Goal: Task Accomplishment & Management: Use online tool/utility

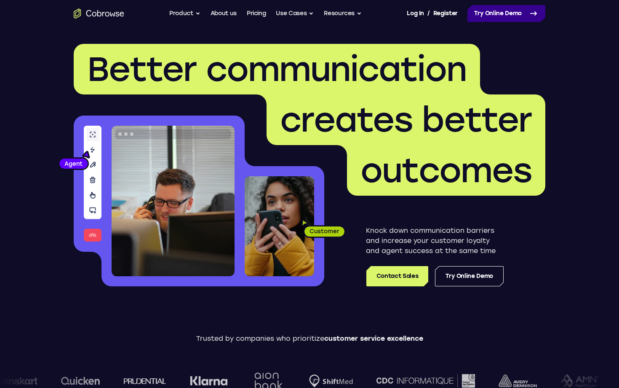
click at [498, 17] on link "Try Online Demo" at bounding box center [507, 13] width 78 height 17
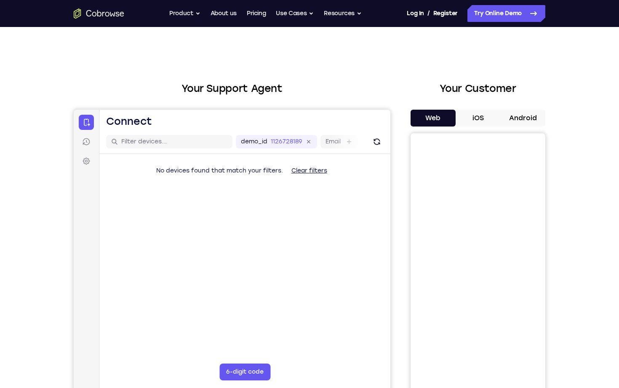
click at [484, 114] on button "iOS" at bounding box center [478, 118] width 45 height 17
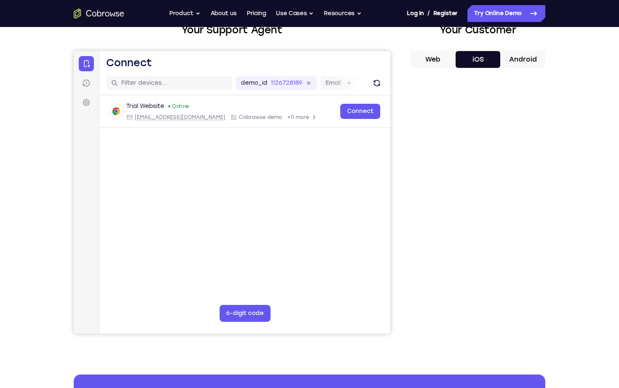
scroll to position [58, 0]
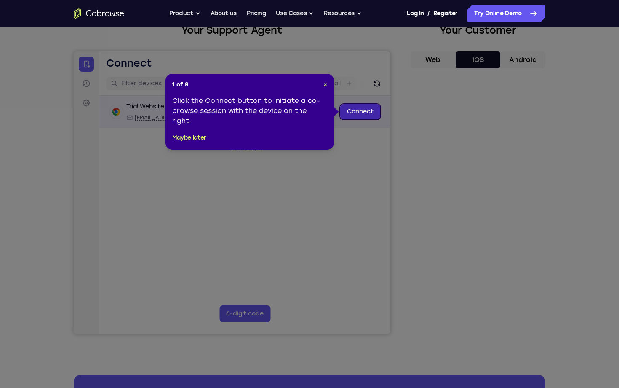
click at [355, 113] on link "Connect" at bounding box center [360, 111] width 40 height 15
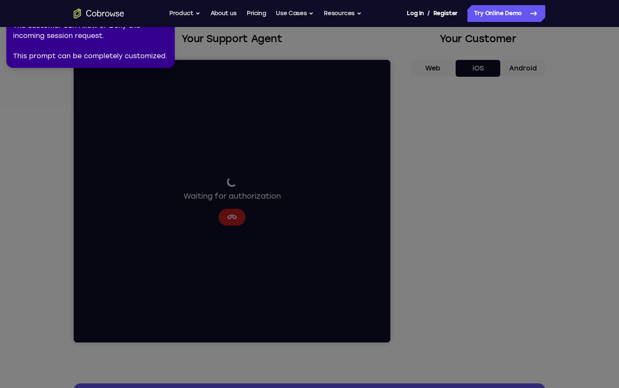
scroll to position [0, 0]
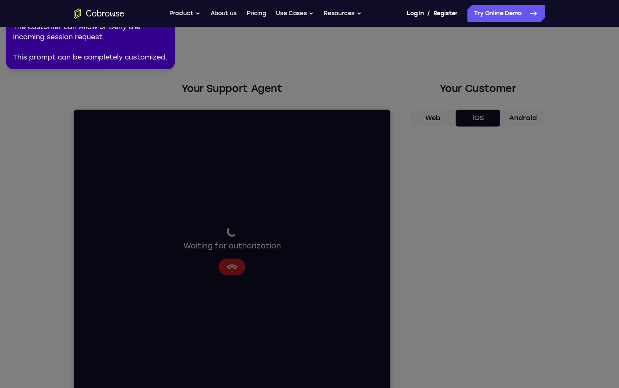
click at [150, 28] on div "The customer can Allow or Deny the incoming session request. This prompt can be…" at bounding box center [90, 42] width 155 height 40
click at [149, 56] on div "The customer can Allow or Deny the incoming session request. This prompt can be…" at bounding box center [90, 42] width 155 height 40
click at [252, 98] on icon at bounding box center [308, 192] width 623 height 391
click at [170, 21] on button "Product" at bounding box center [184, 13] width 31 height 17
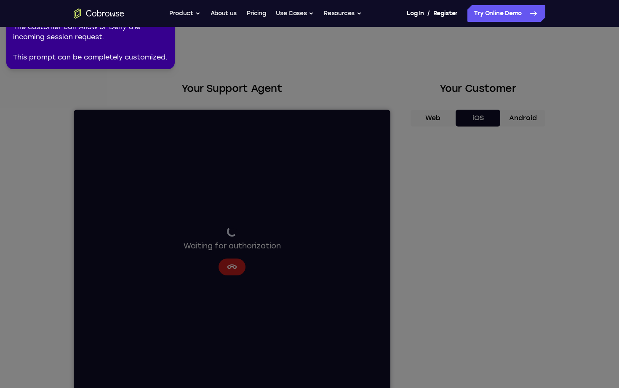
click at [165, 27] on nav "Go back Powerful, Flexible and Trustworthy. Avoid all extra friction for both A…" at bounding box center [309, 13] width 619 height 27
